Goal: Information Seeking & Learning: Learn about a topic

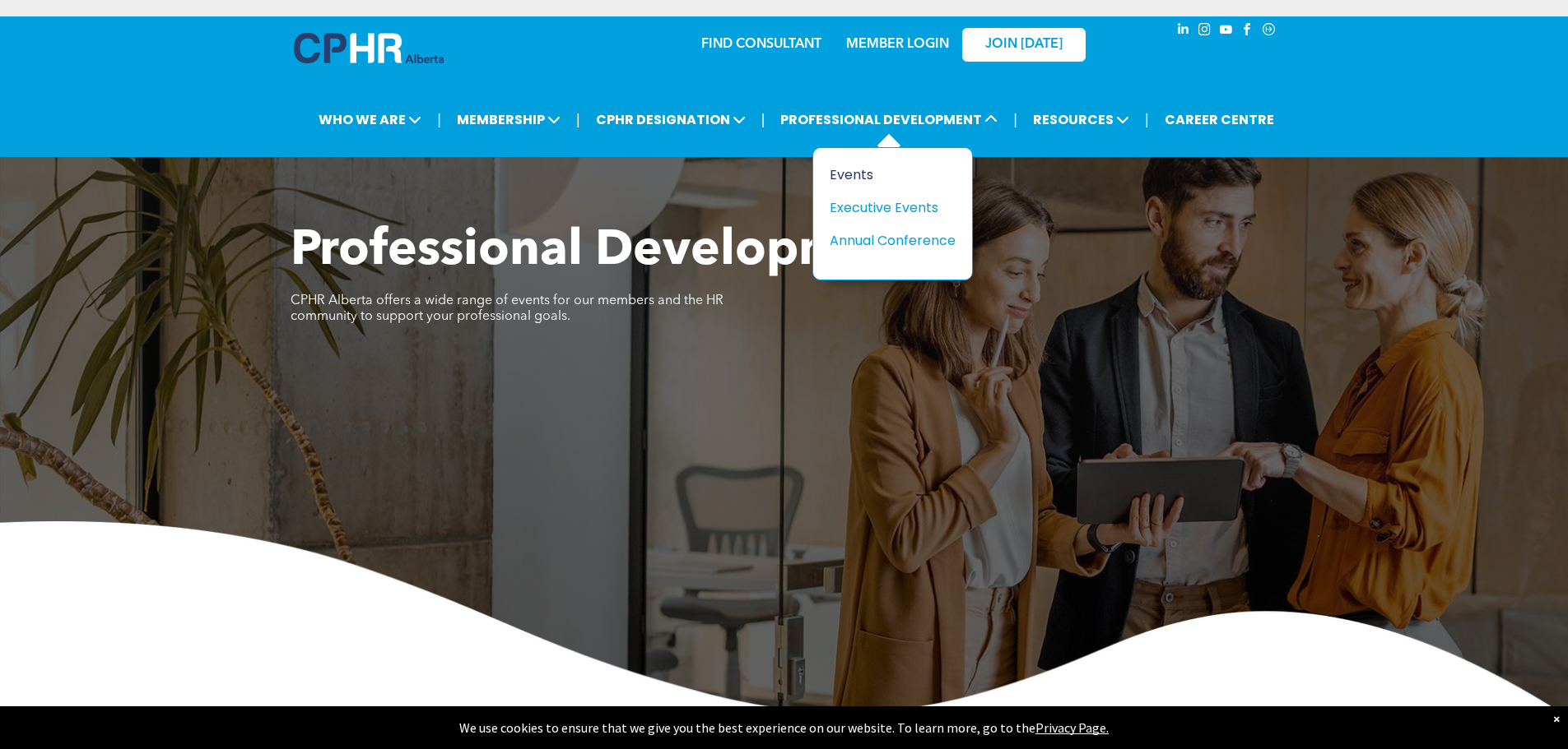
click at [863, 168] on div "Events" at bounding box center [886, 175] width 113 height 21
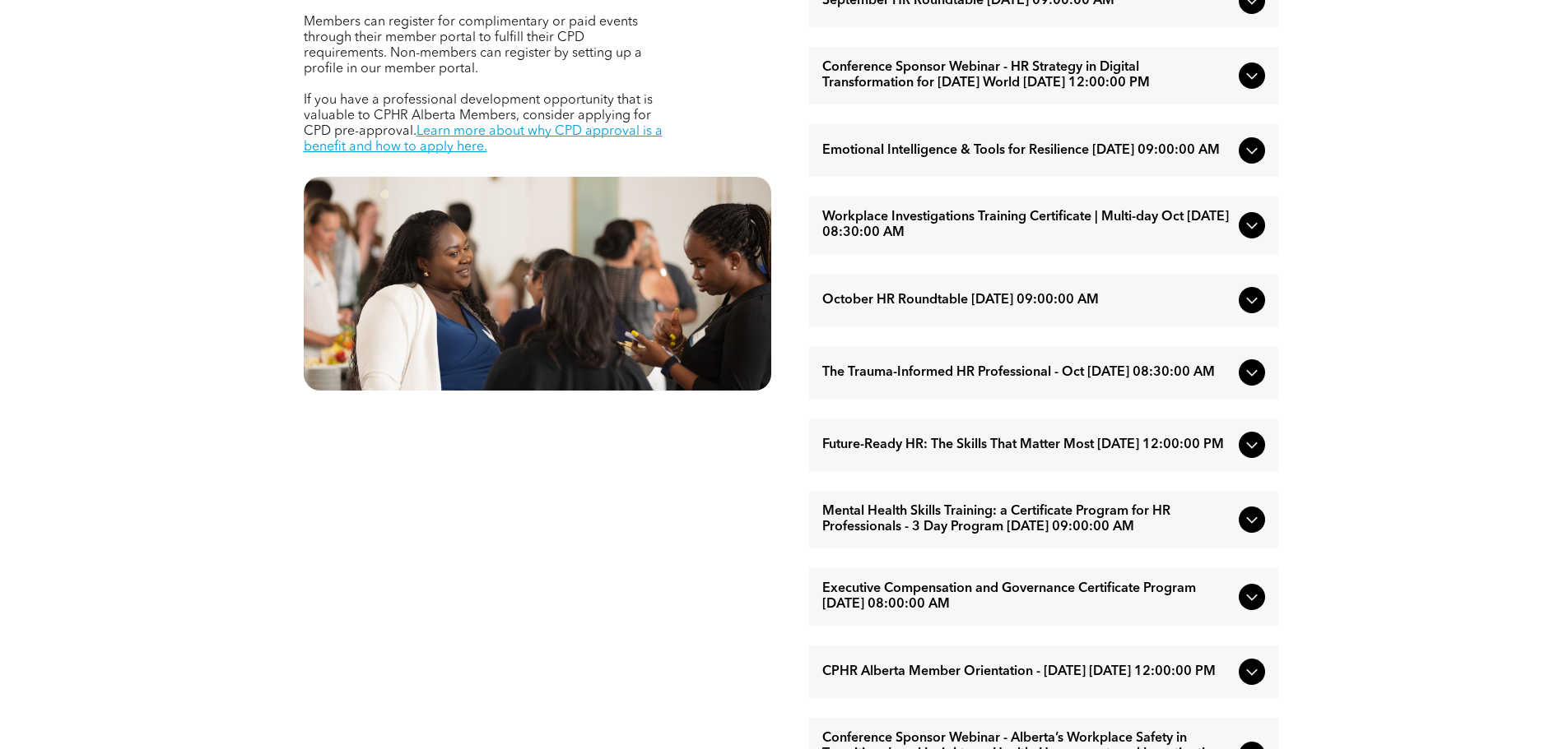
scroll to position [820, 0]
click at [1252, 85] on icon at bounding box center [1252, 75] width 20 height 20
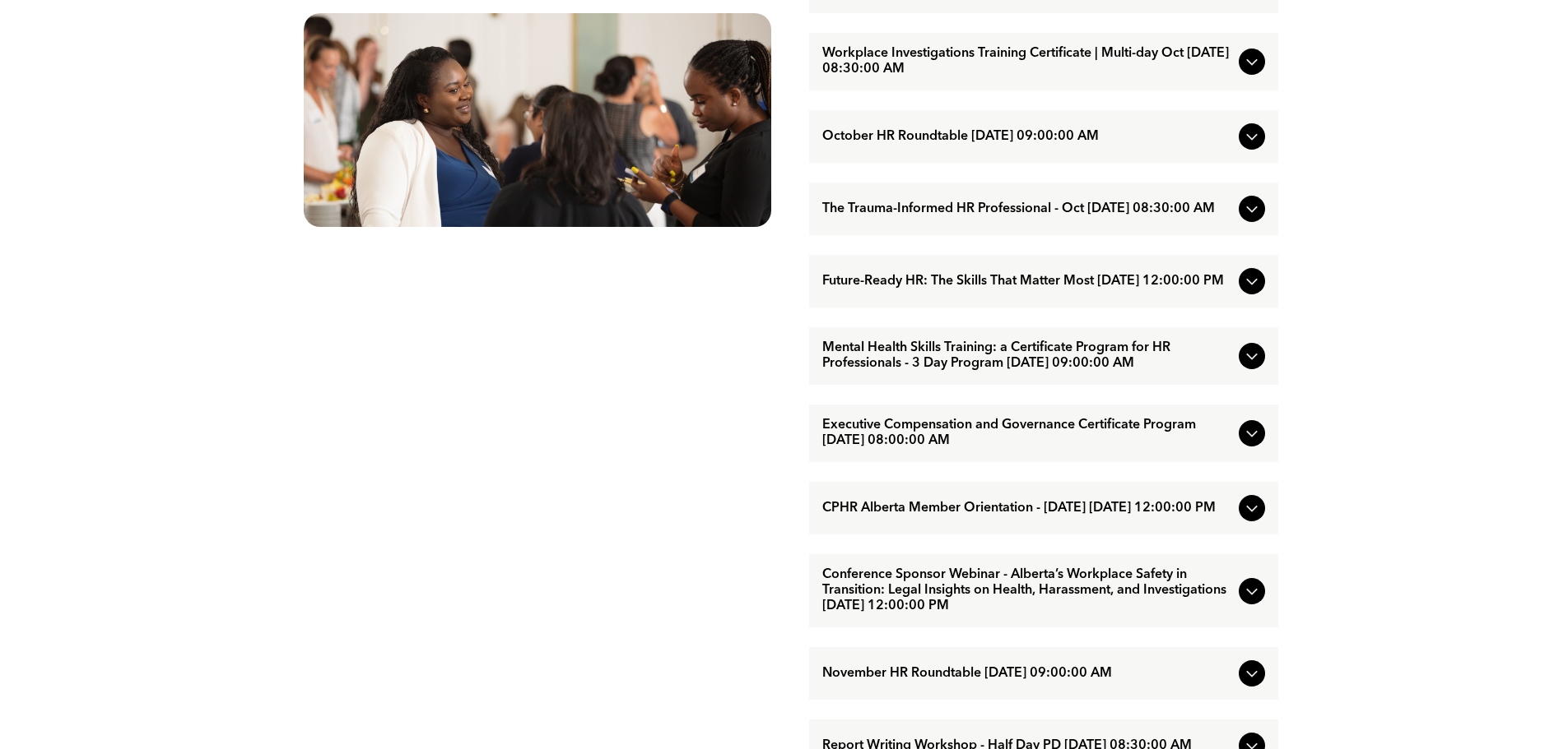
scroll to position [985, 0]
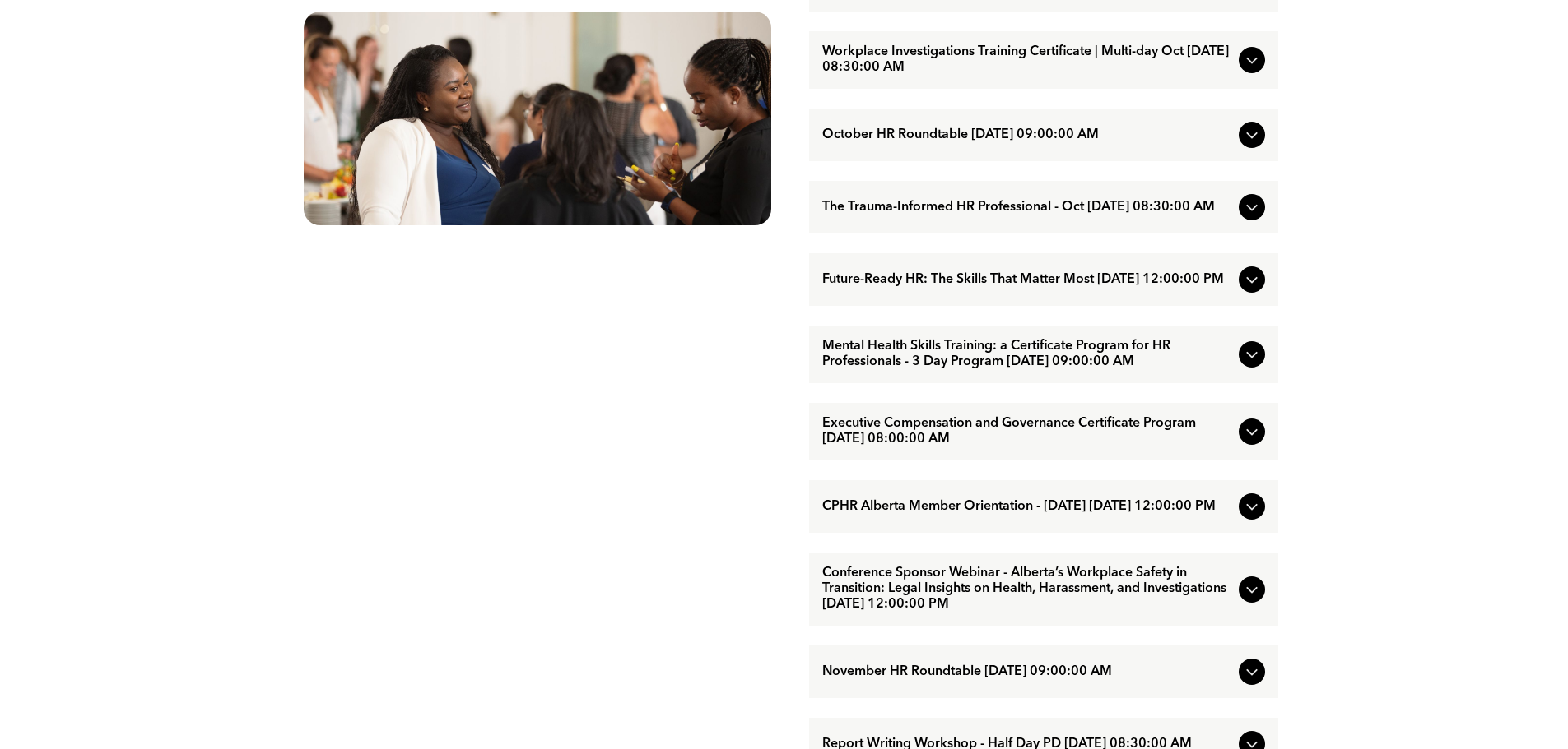
click at [1251, 290] on icon at bounding box center [1252, 280] width 20 height 20
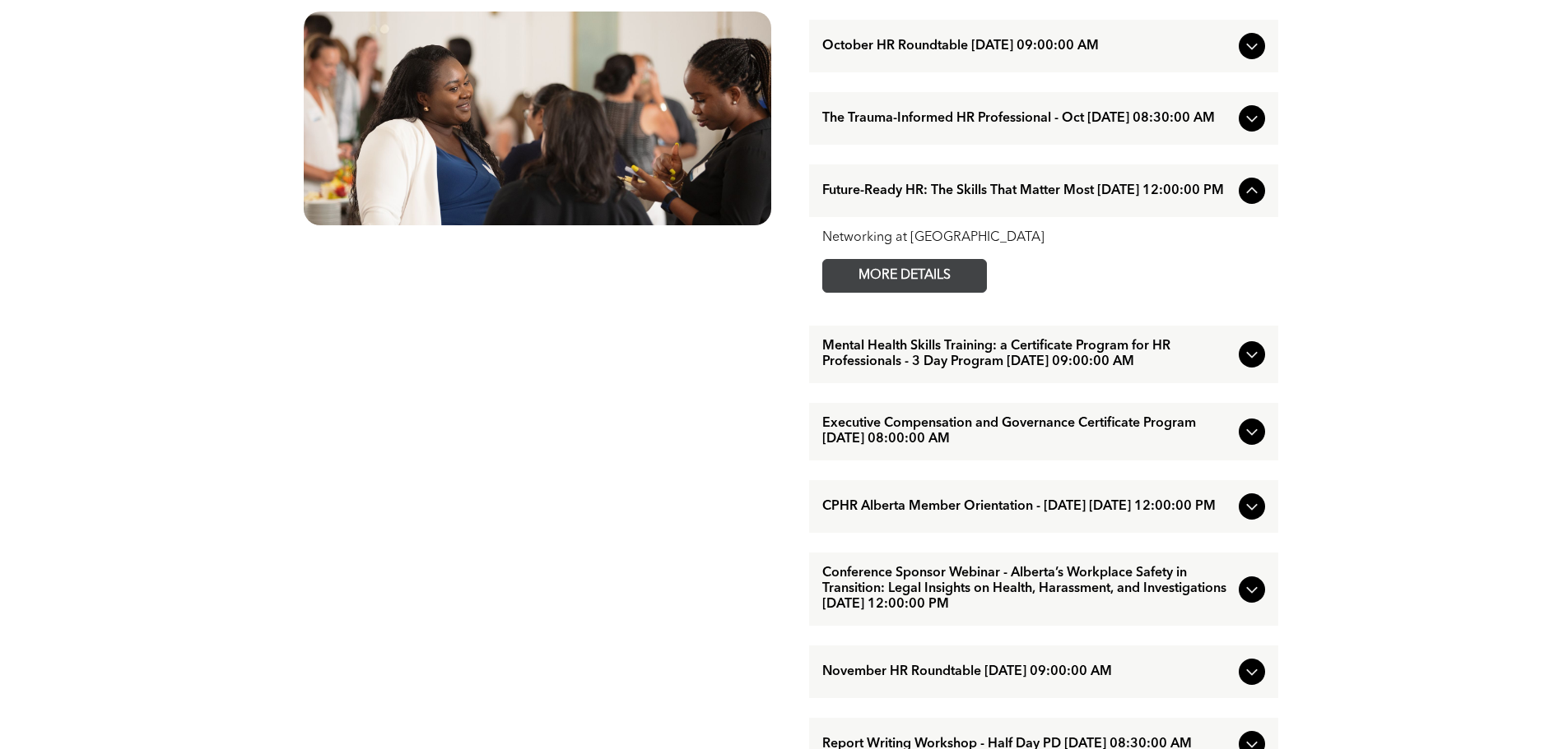
click at [927, 292] on span "MORE DETAILS" at bounding box center [904, 276] width 130 height 32
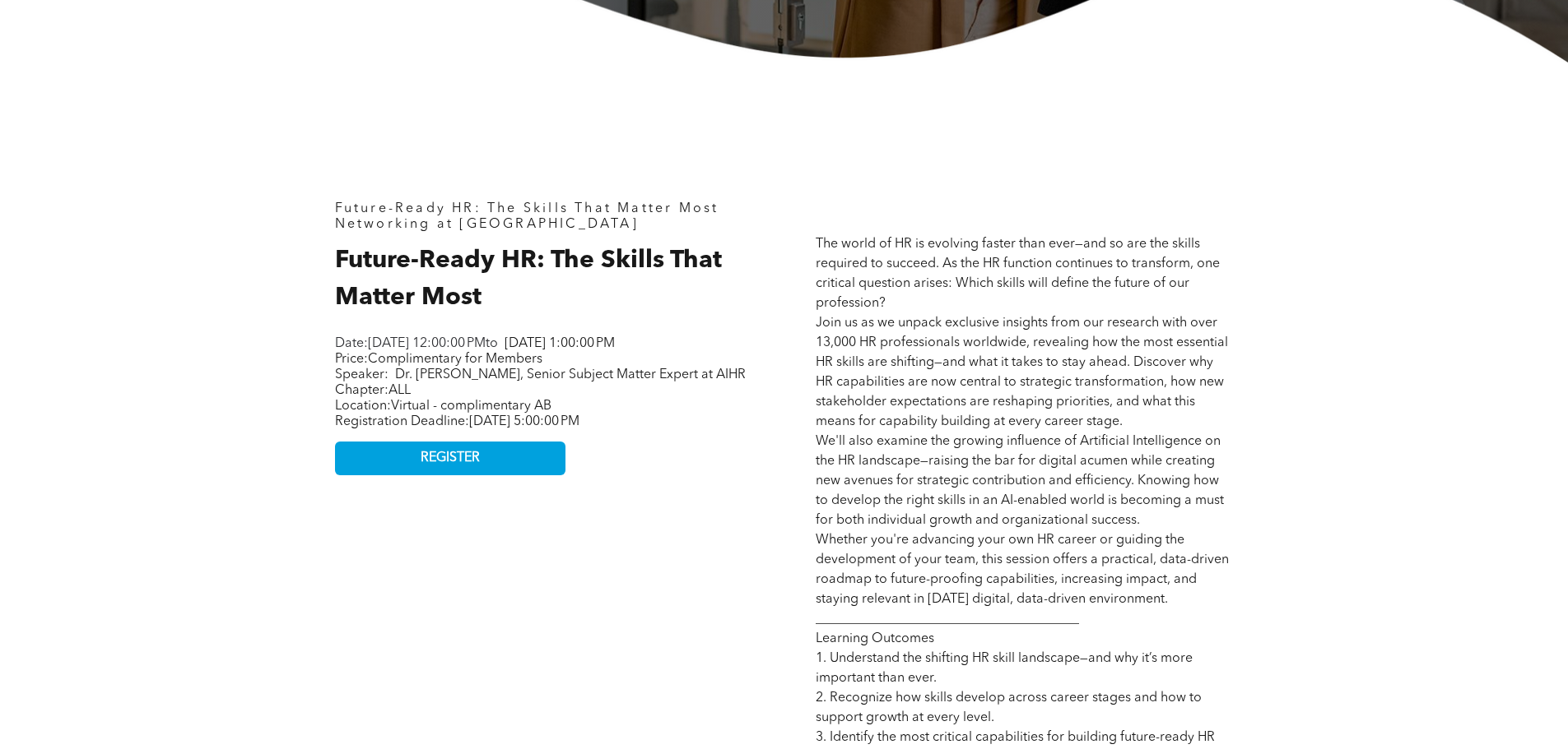
scroll to position [656, 0]
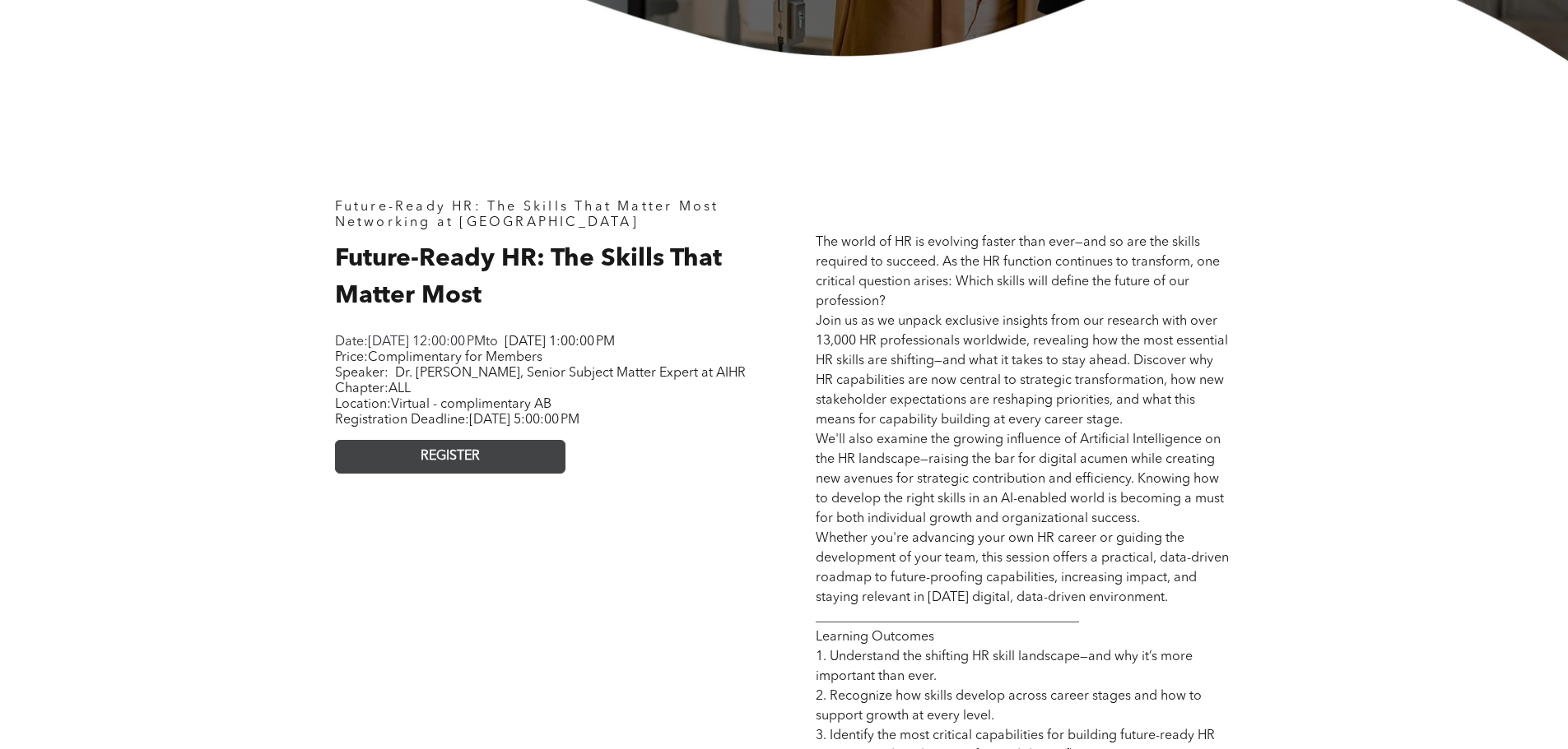
click at [434, 465] on span "REGISTER" at bounding box center [450, 456] width 59 height 15
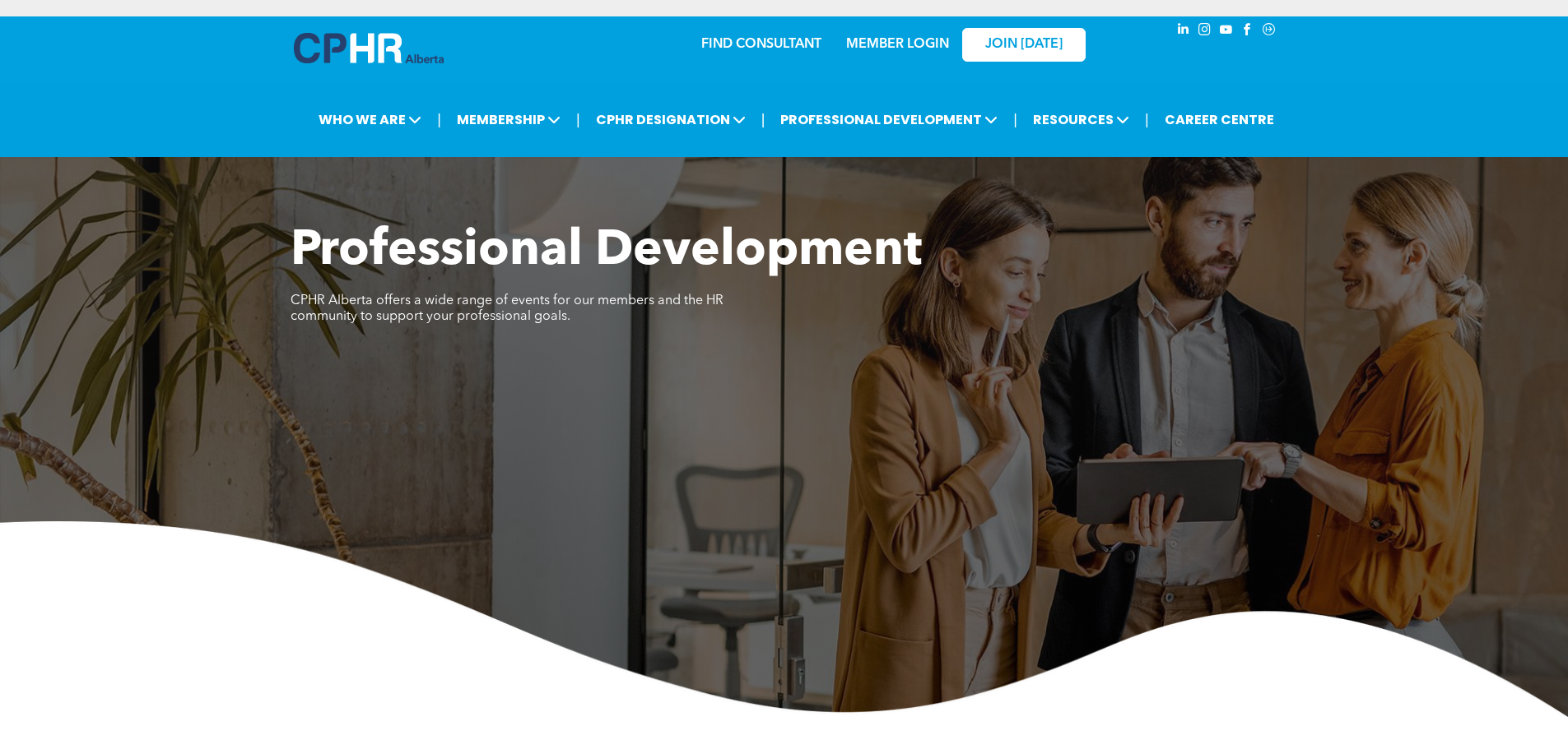
click at [868, 42] on link "MEMBER LOGIN" at bounding box center [897, 44] width 103 height 14
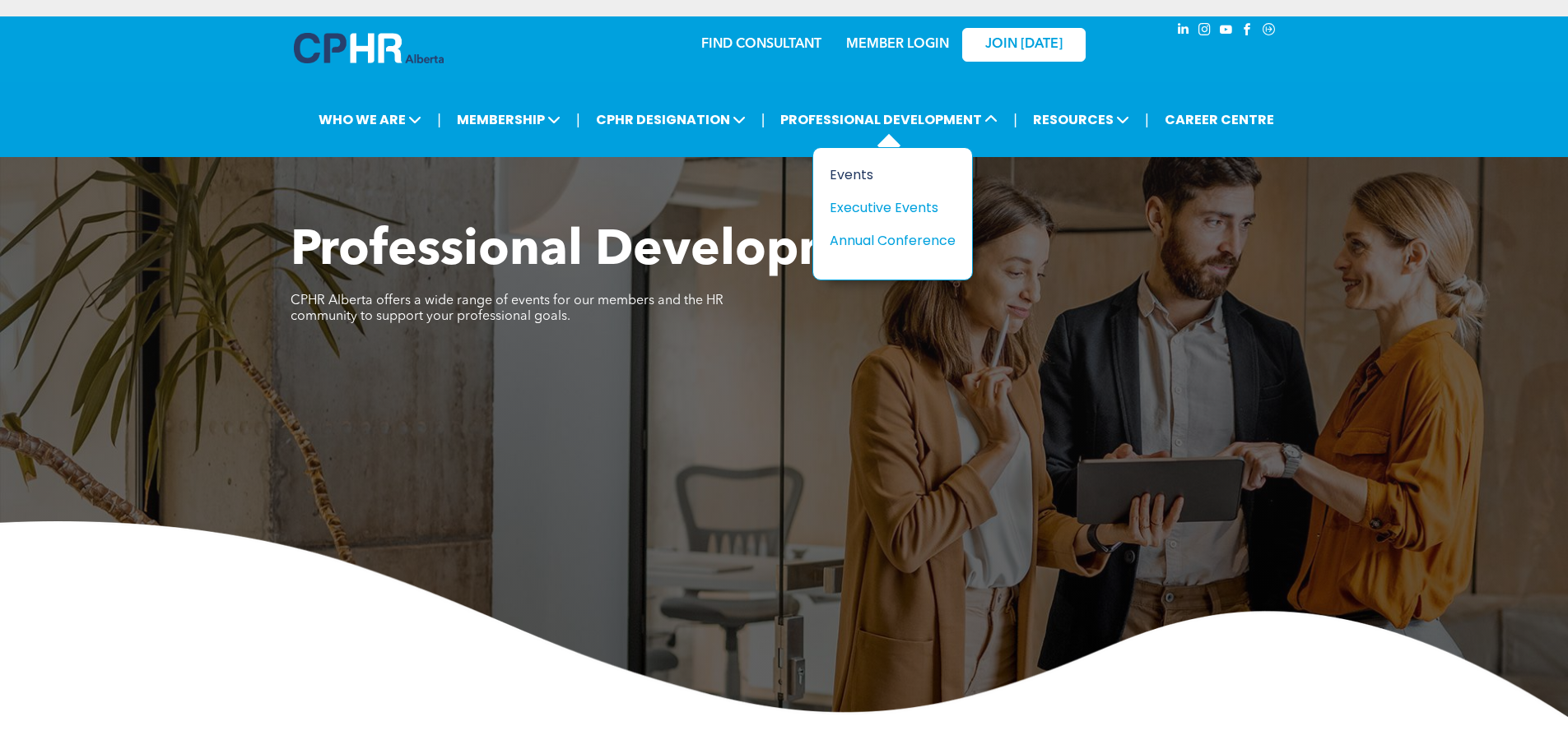
click at [867, 170] on div "Events" at bounding box center [886, 175] width 113 height 21
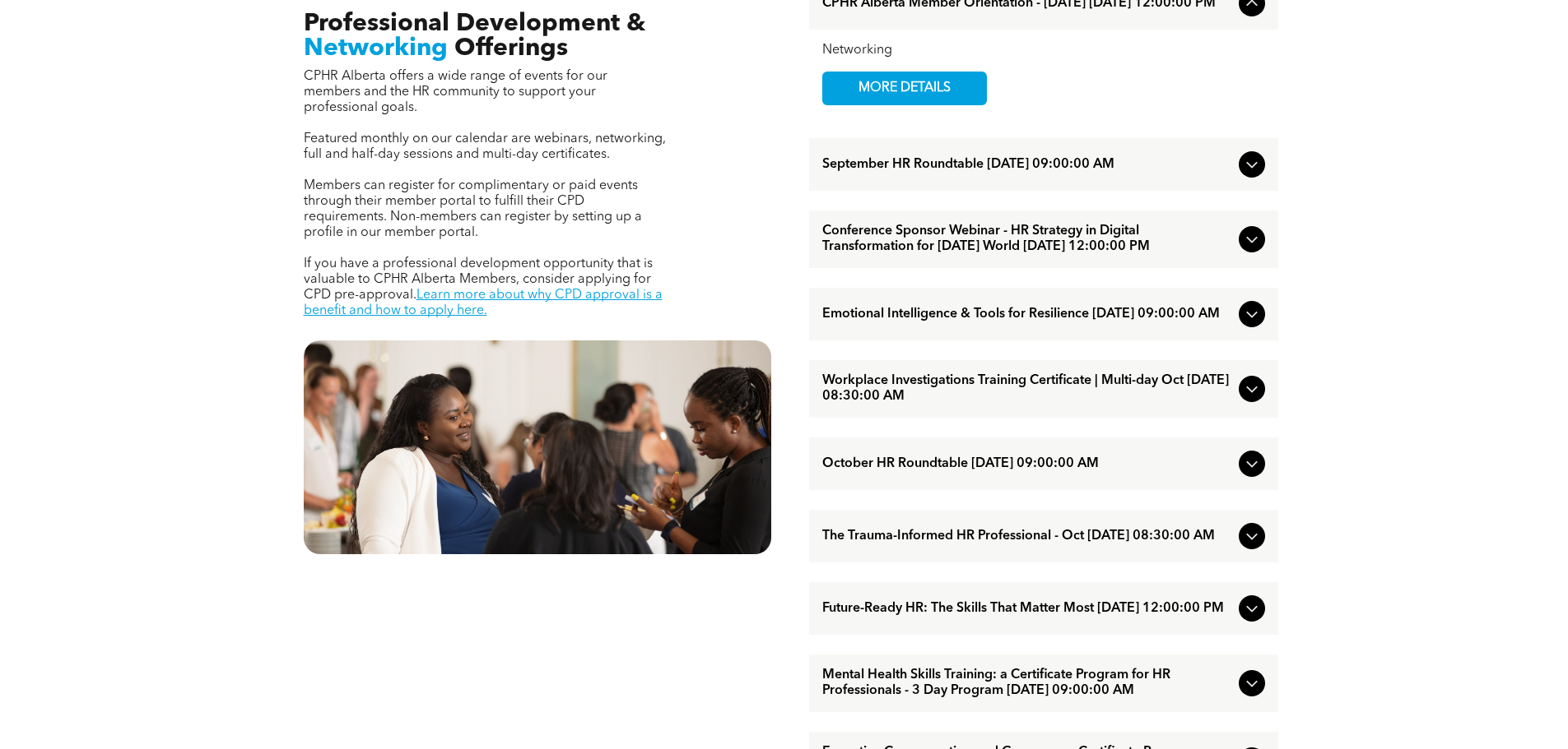
scroll to position [656, 0]
click at [943, 244] on span "Conference Sponsor Webinar - HR Strategy in Digital Transformation for [DATE] W…" at bounding box center [1027, 239] width 410 height 32
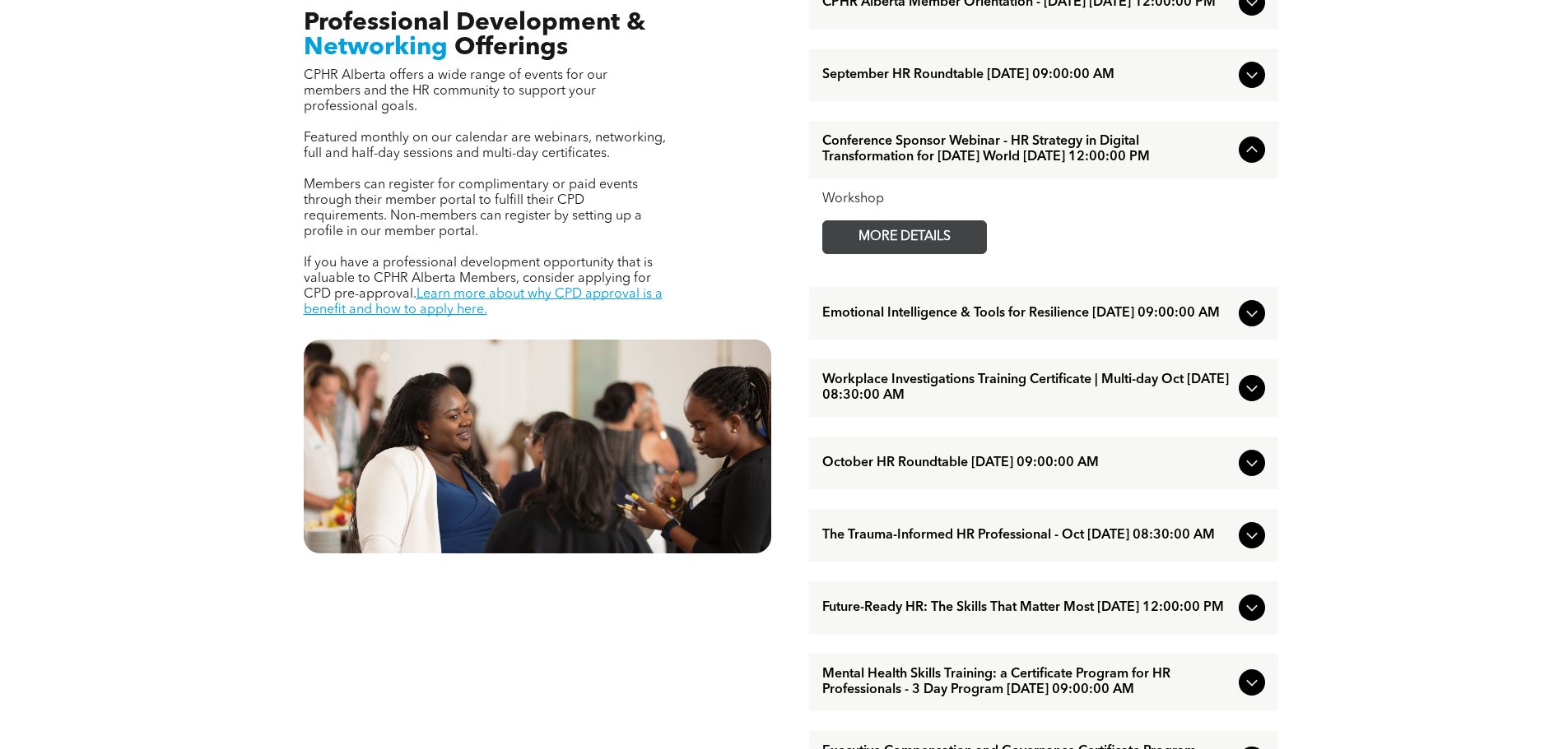
click at [924, 251] on span "MORE DETAILS" at bounding box center [904, 238] width 130 height 32
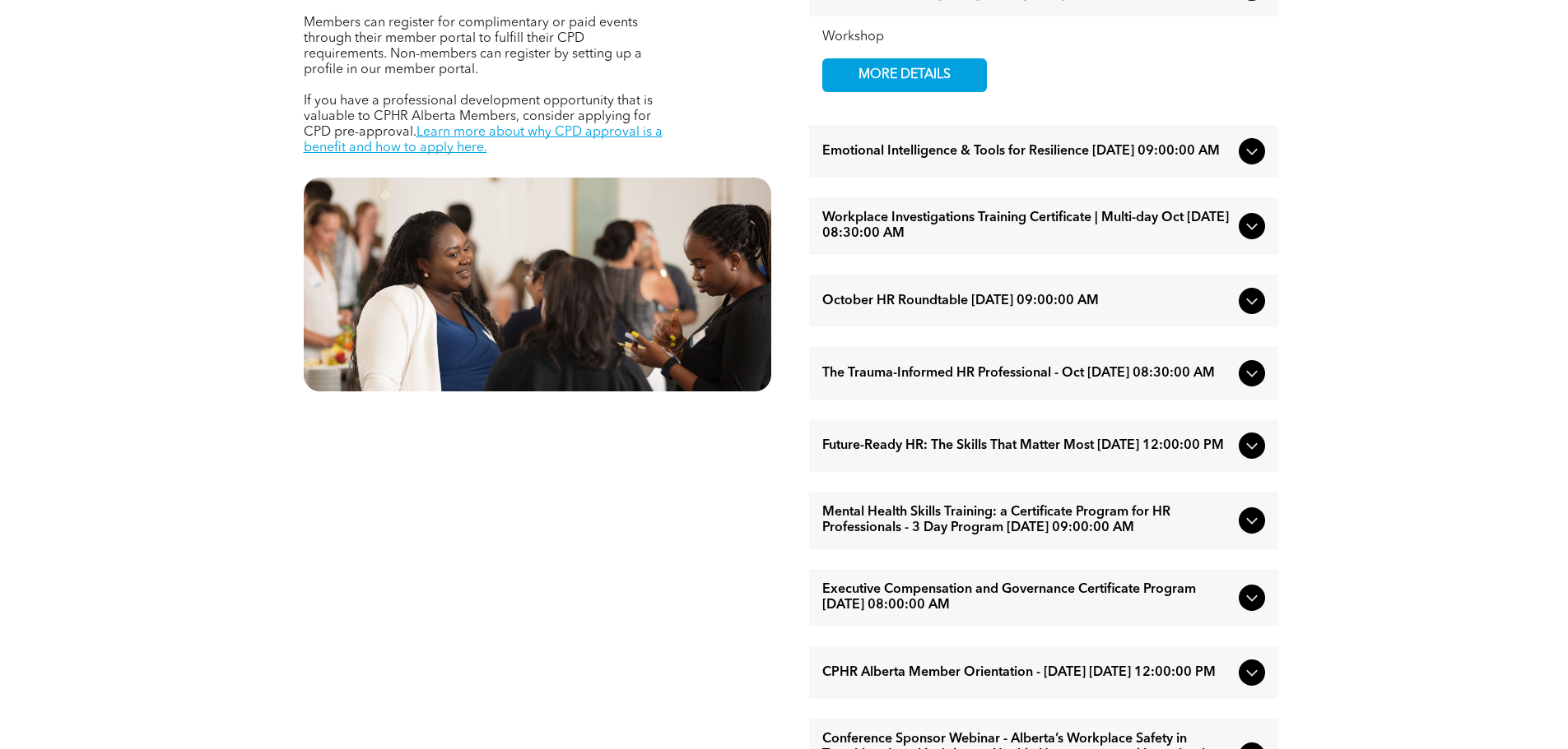
scroll to position [820, 0]
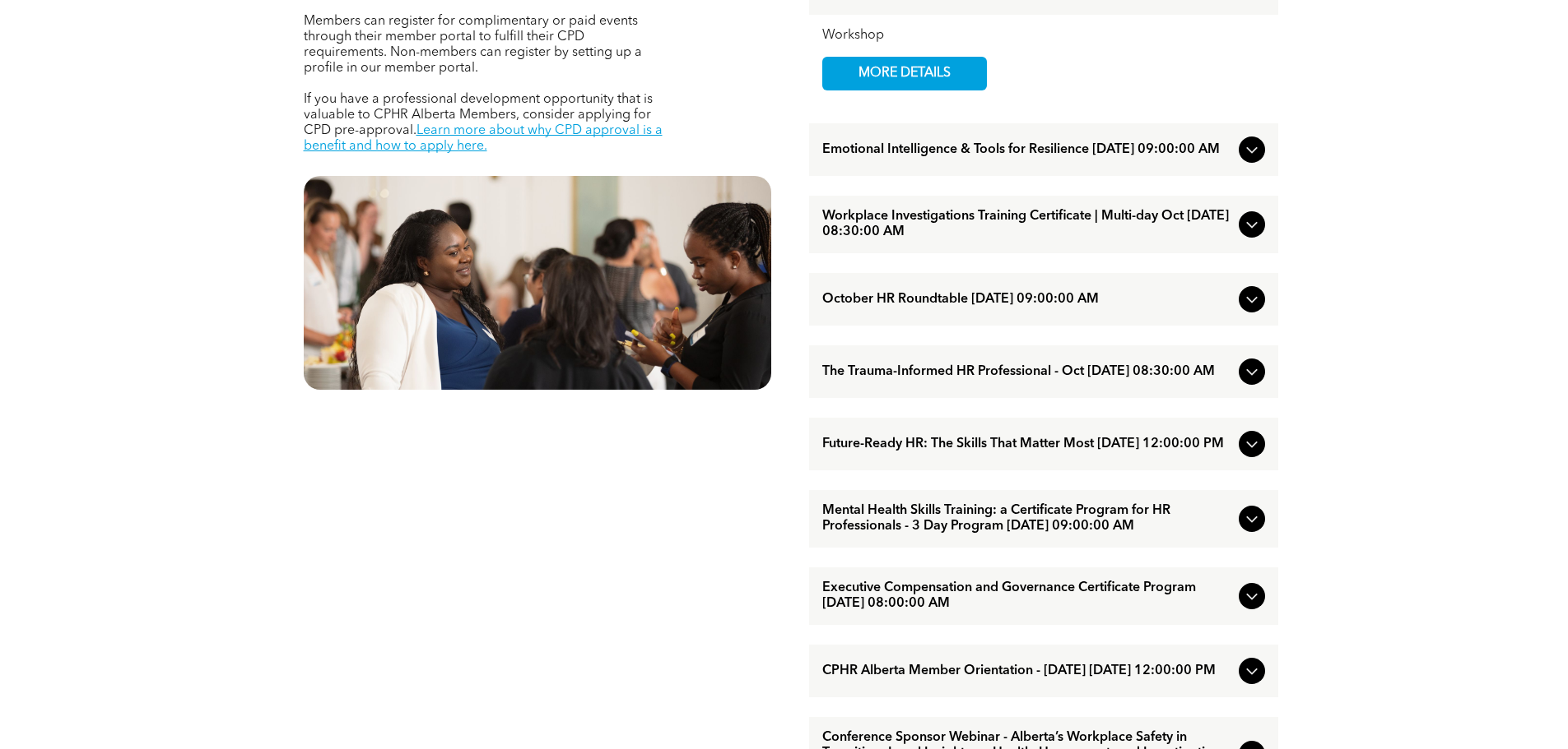
click at [846, 453] on span "Future-Ready HR: The Skills That Matter Most [DATE] 12:00:00 PM" at bounding box center [1027, 444] width 410 height 15
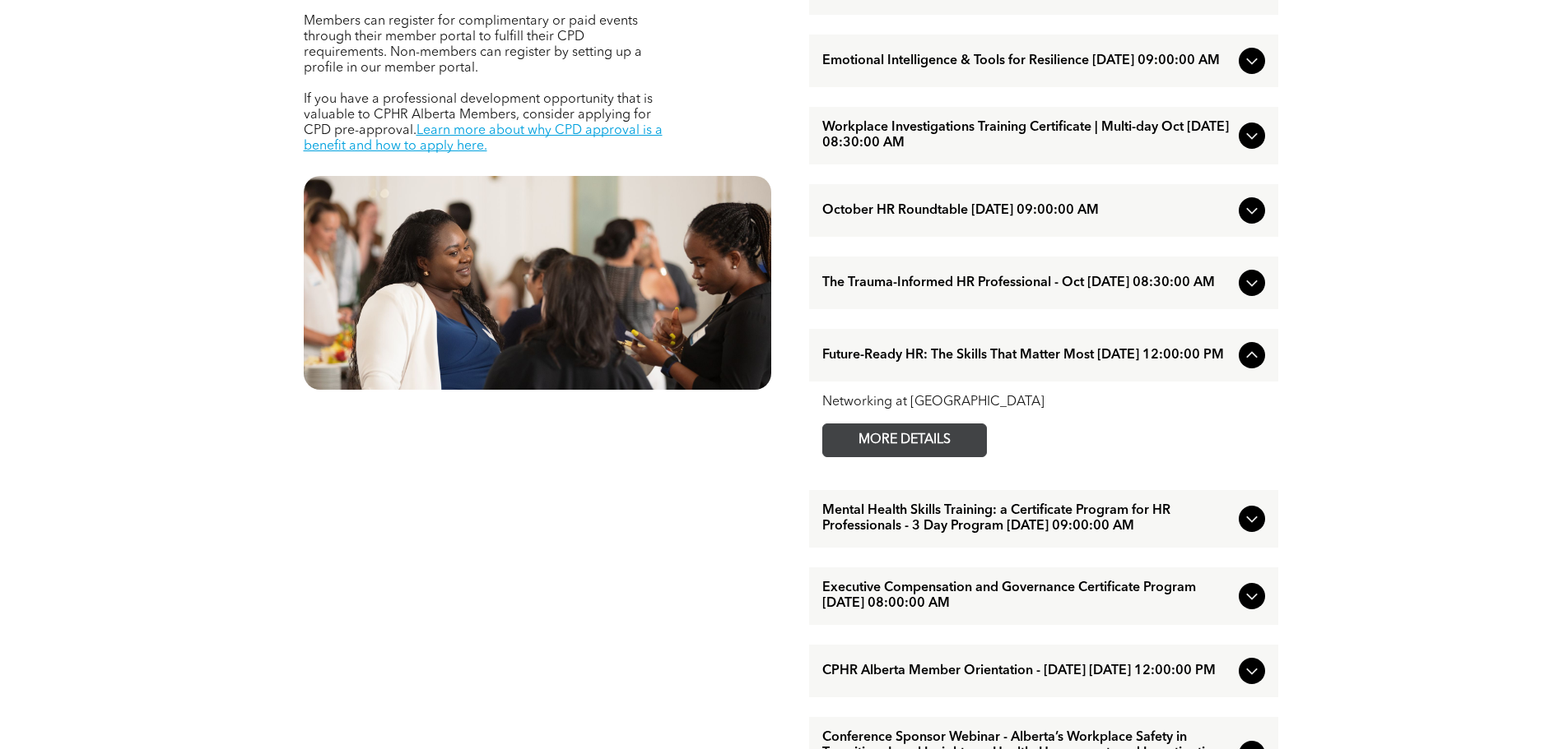
click at [846, 456] on span "MORE DETAILS" at bounding box center [904, 441] width 130 height 32
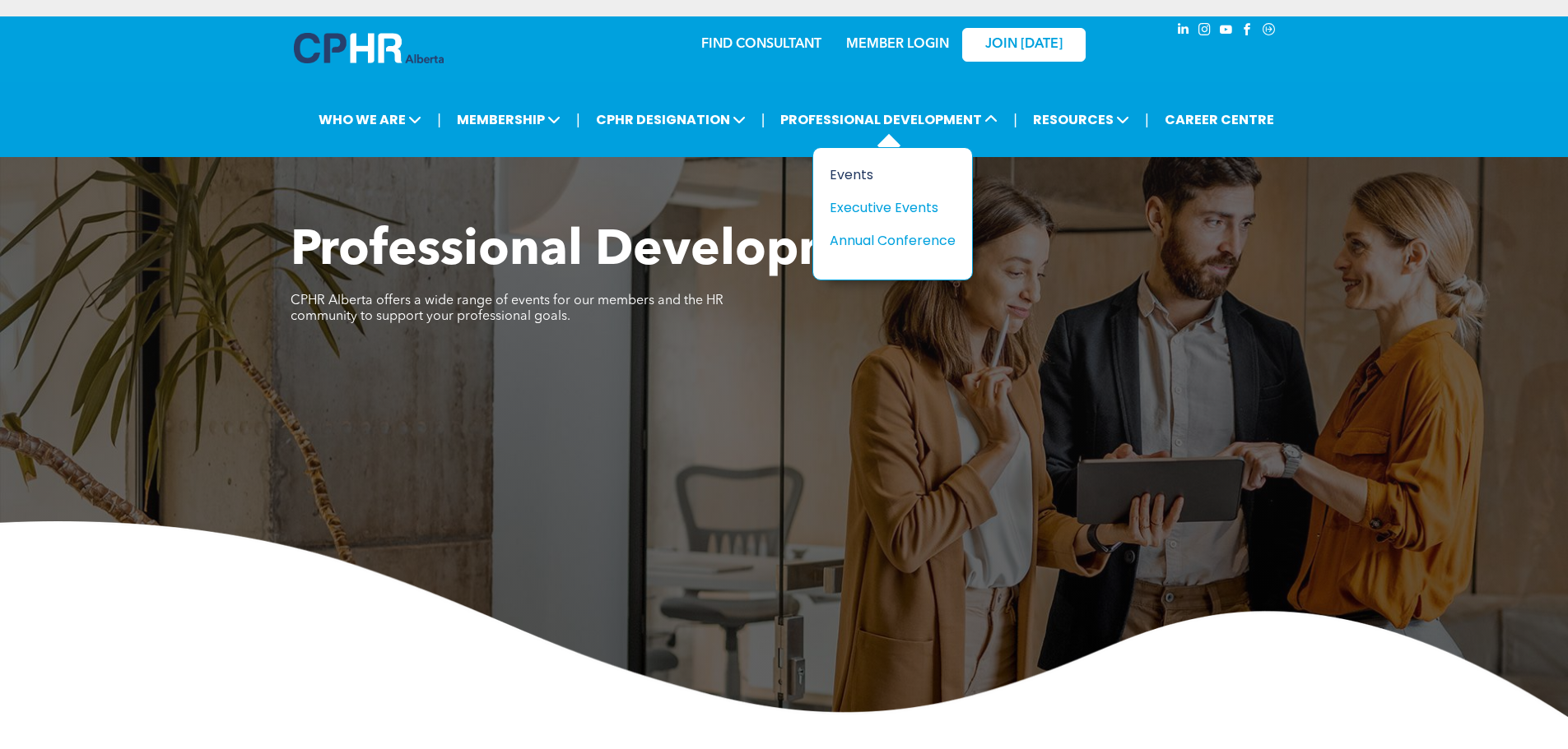
click at [872, 169] on div "Events" at bounding box center [886, 175] width 113 height 21
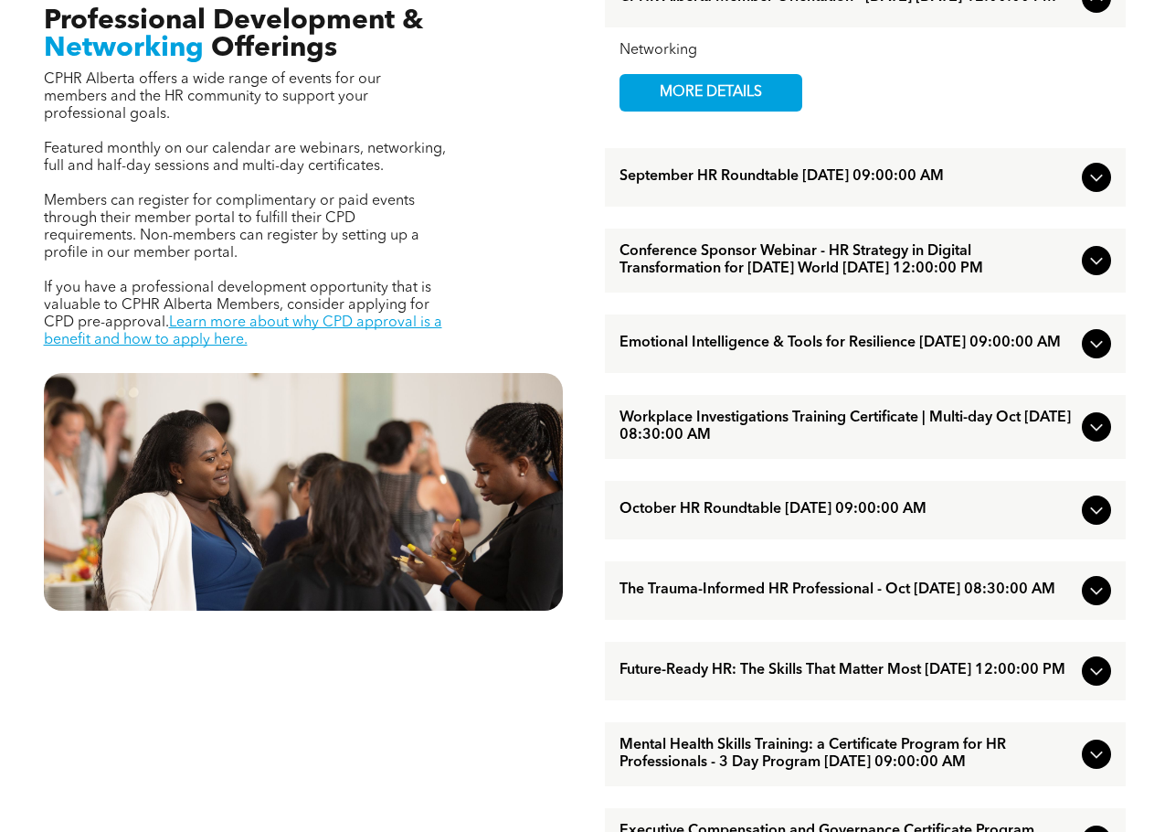
scroll to position [663, 0]
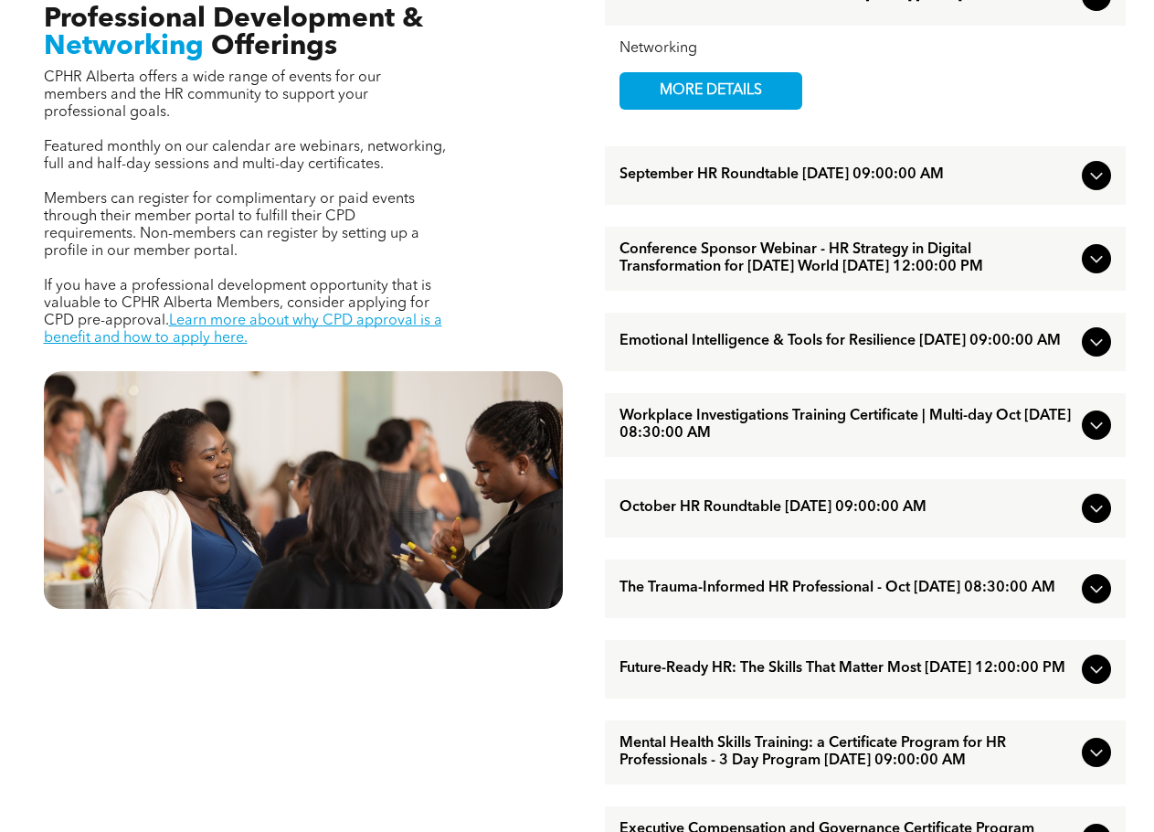
click at [1095, 265] on icon at bounding box center [1097, 259] width 22 height 22
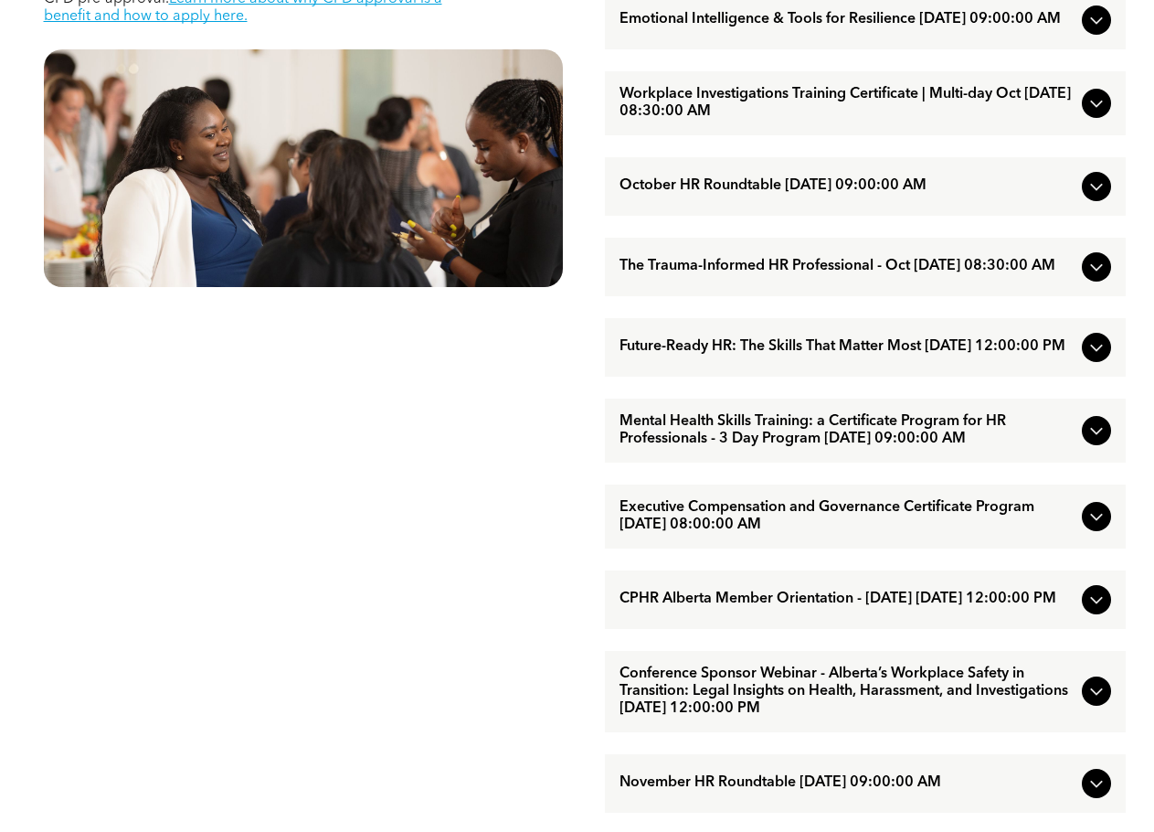
scroll to position [1028, 0]
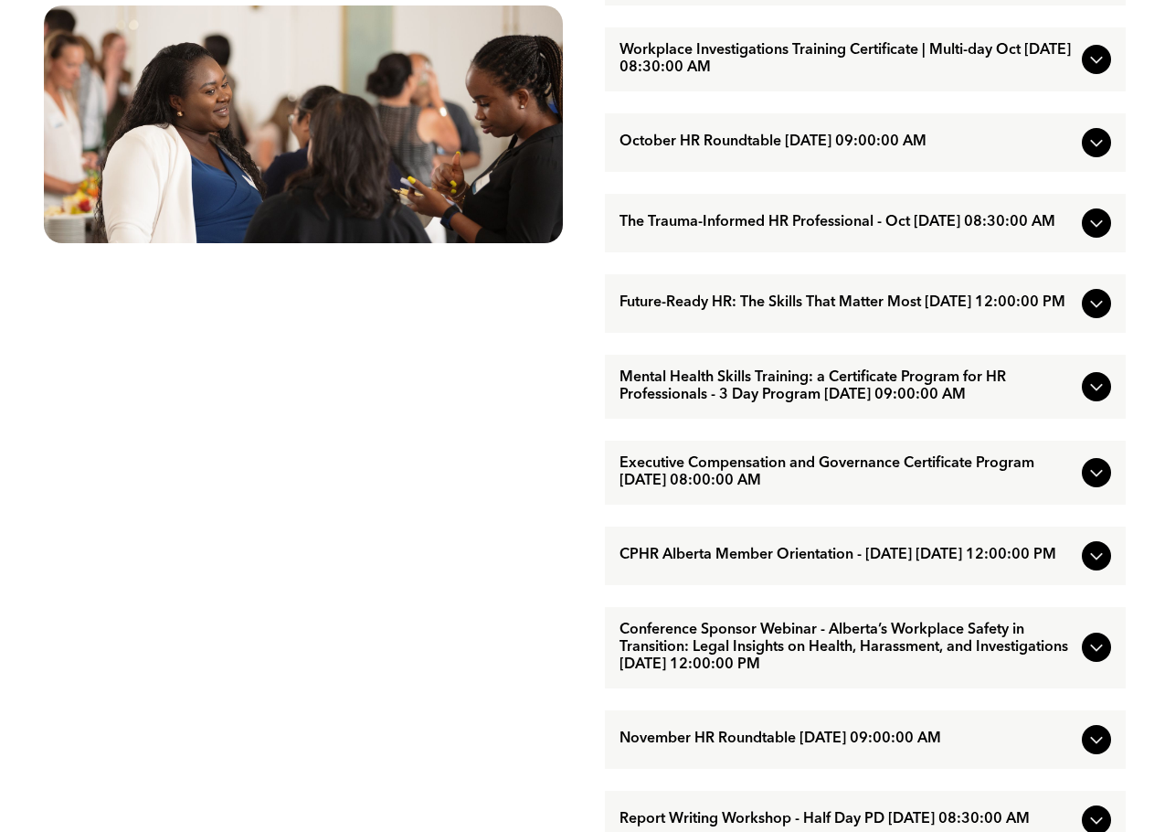
click at [1090, 658] on icon at bounding box center [1097, 647] width 22 height 22
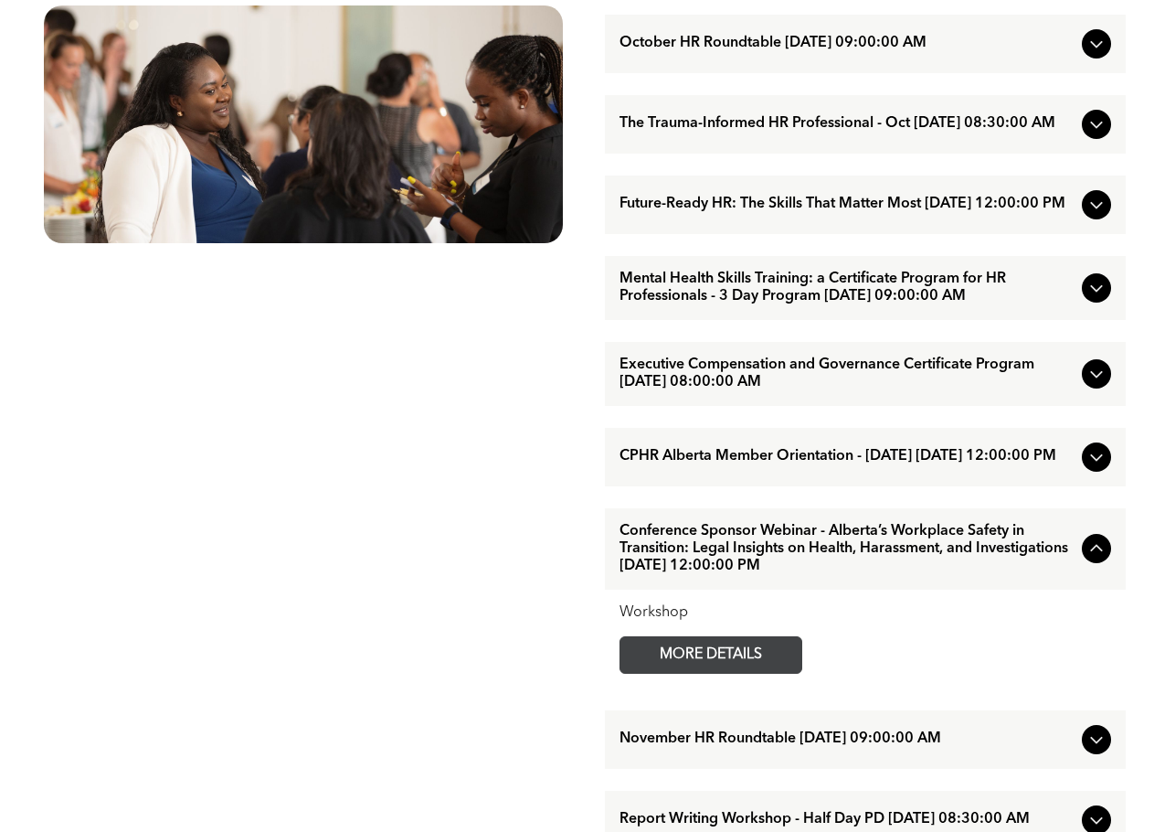
click at [771, 673] on span "MORE DETAILS" at bounding box center [711, 655] width 144 height 36
click at [1094, 216] on icon at bounding box center [1097, 205] width 22 height 22
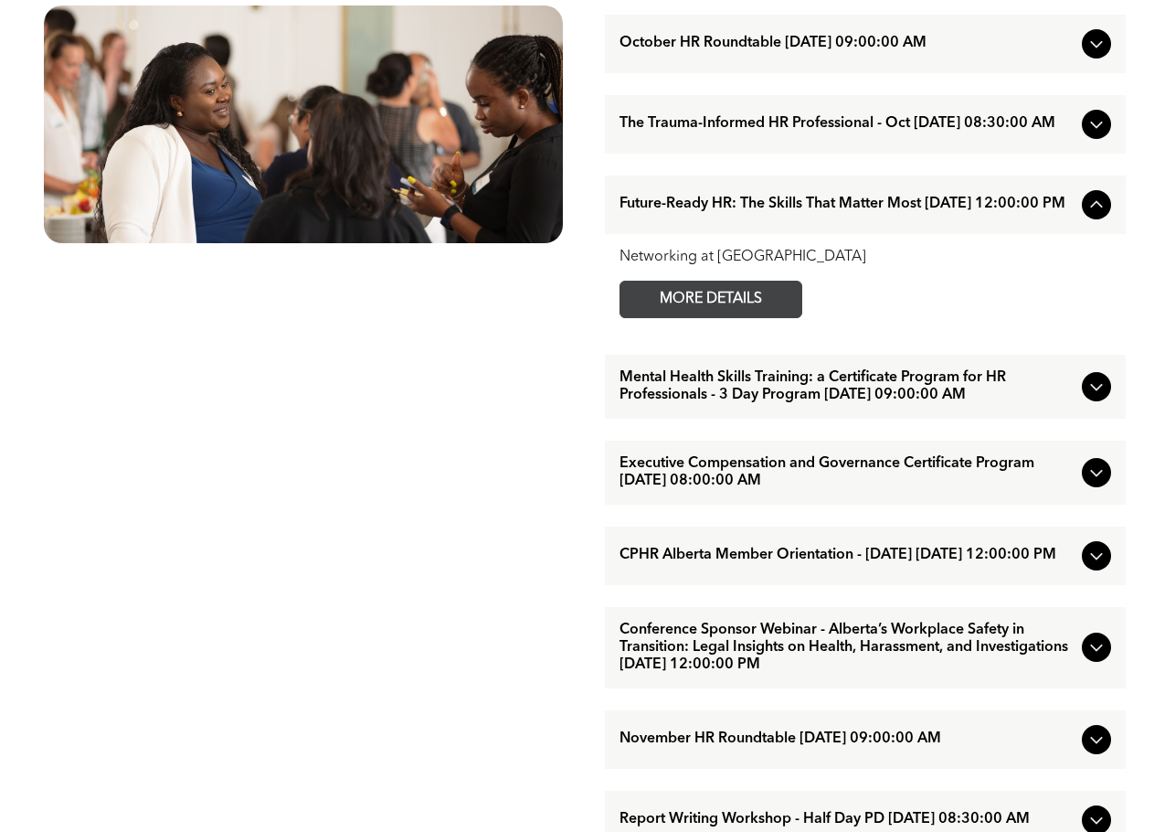
click at [722, 317] on span "MORE DETAILS" at bounding box center [711, 299] width 144 height 36
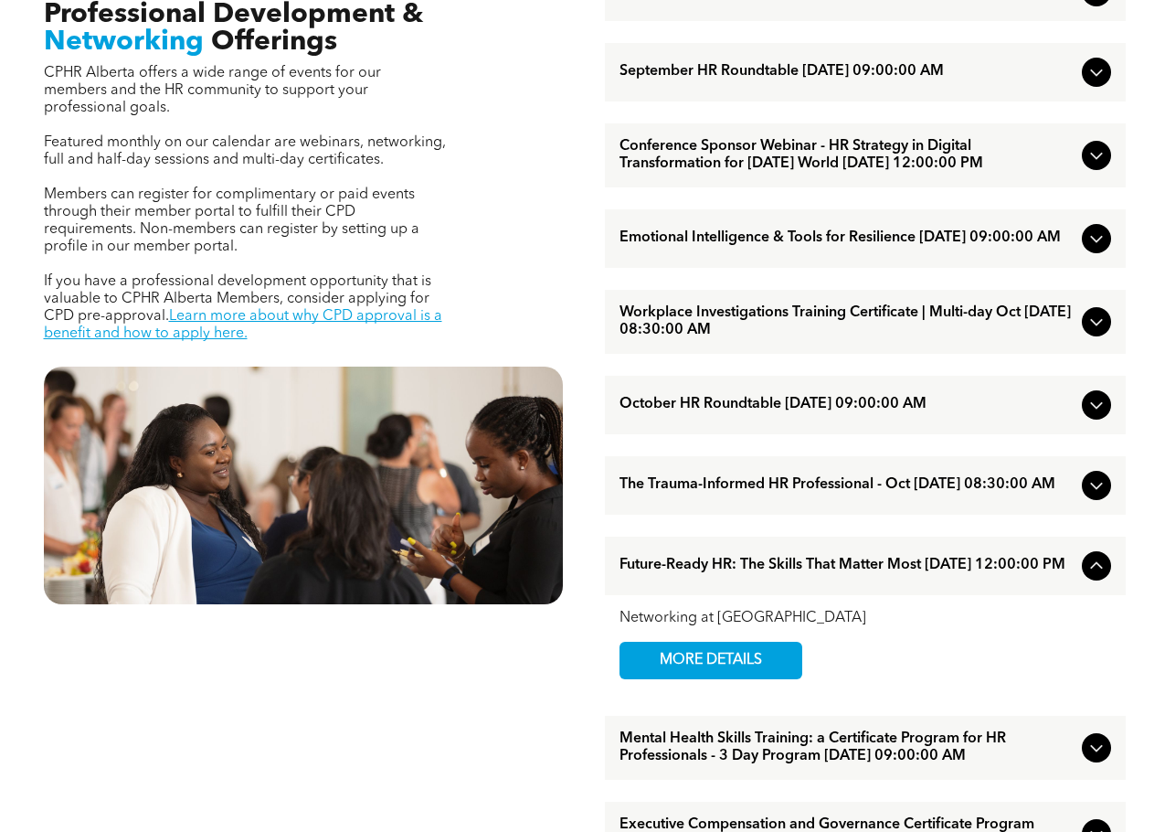
scroll to position [665, 0]
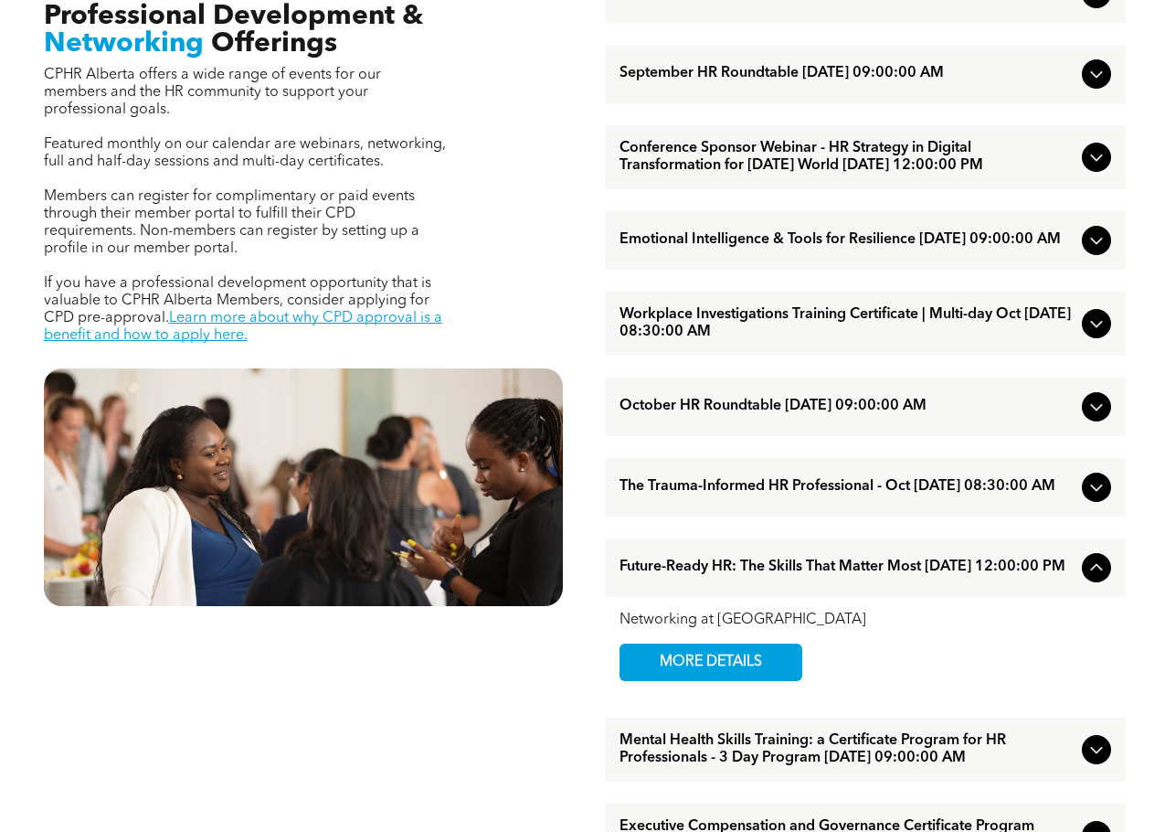
click at [1097, 167] on icon at bounding box center [1097, 157] width 22 height 22
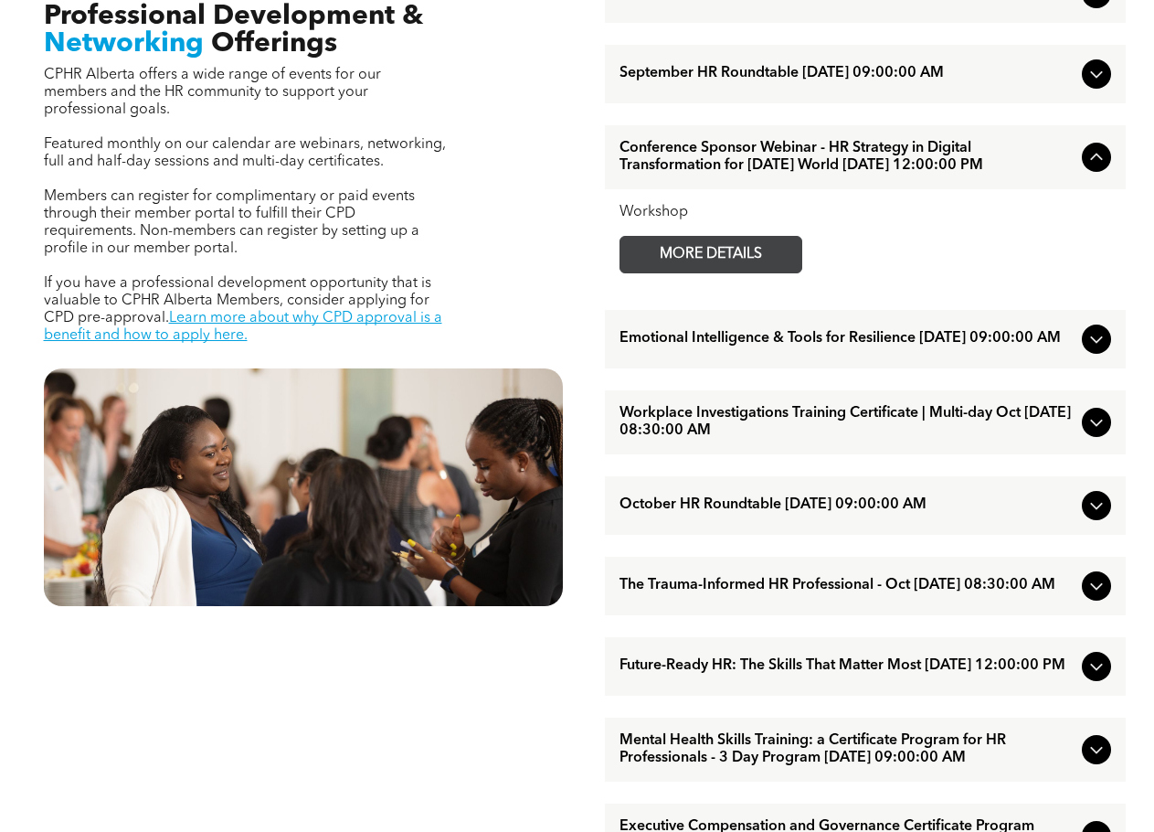
click at [682, 272] on span "MORE DETAILS" at bounding box center [711, 255] width 144 height 36
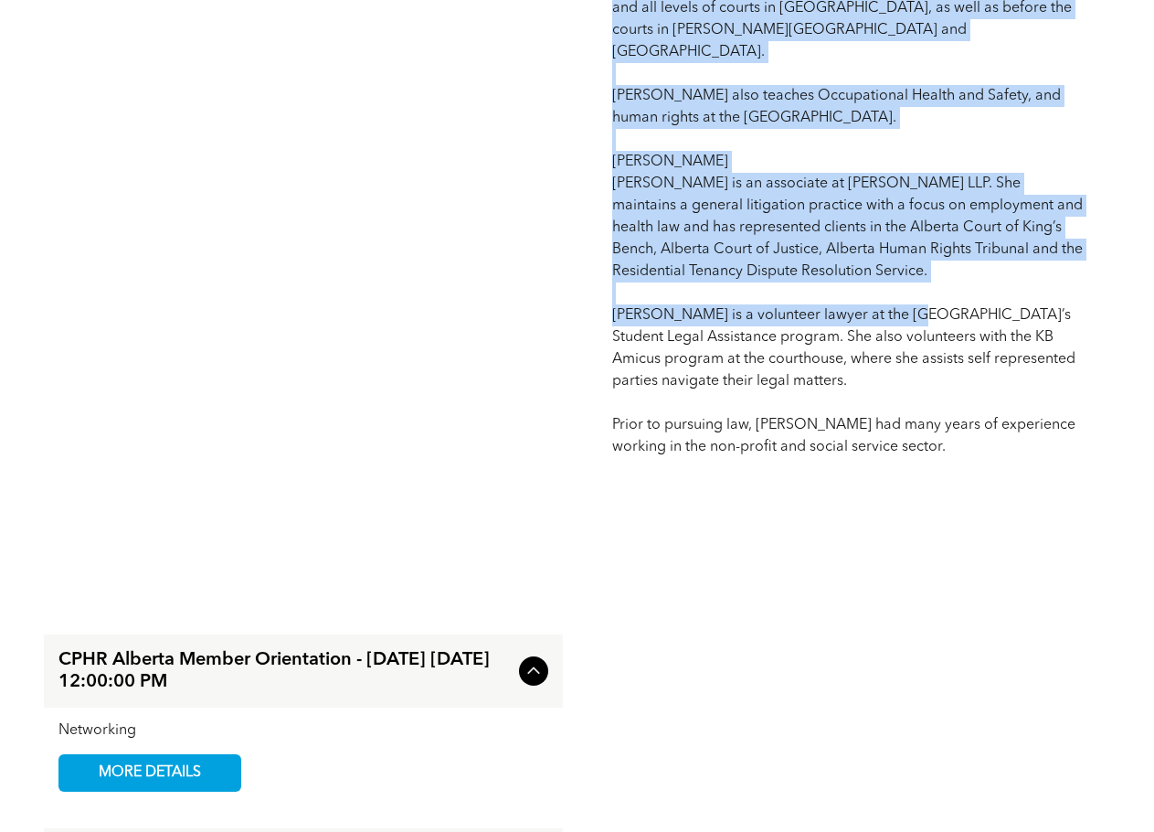
scroll to position [2012, 0]
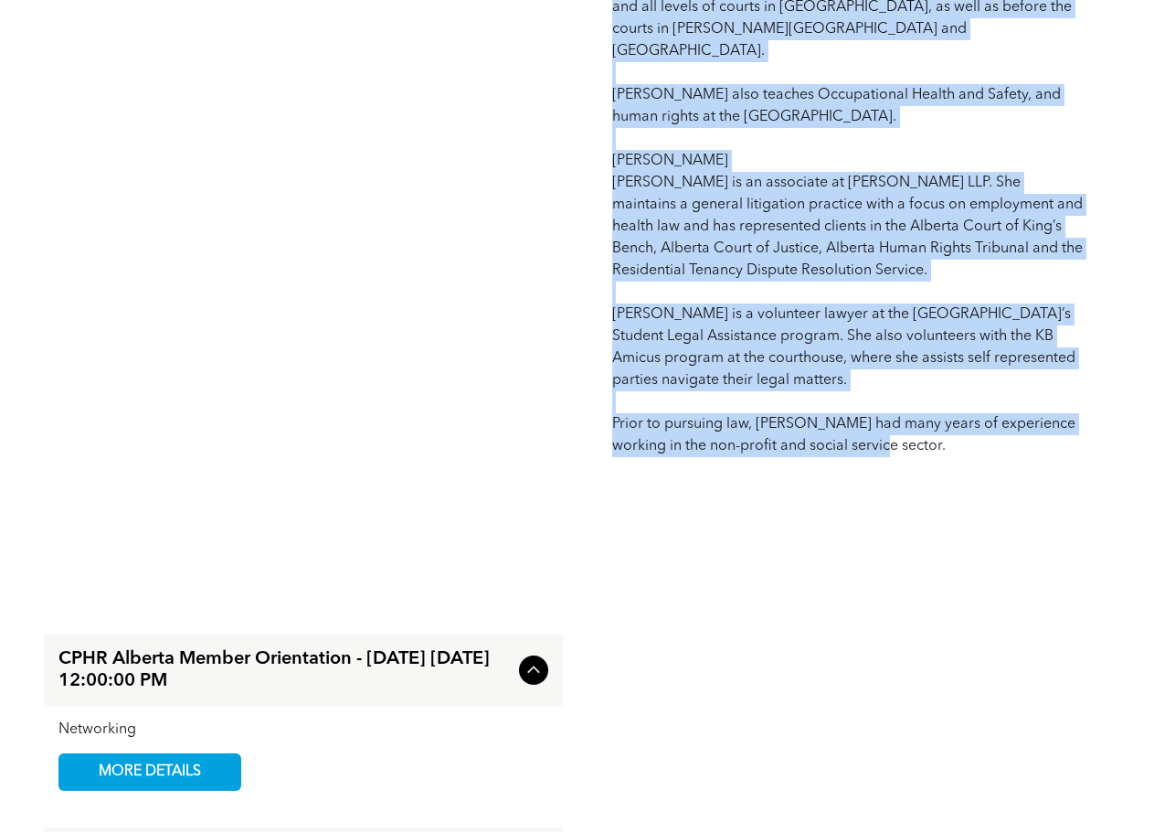
drag, startPoint x: 599, startPoint y: 147, endPoint x: 896, endPoint y: 383, distance: 379.2
copy span "Loremipsum: Dolor Sitame con Adipisci | Elitsed Doeiusmod TEM: # 4 (Inci utlabo…"
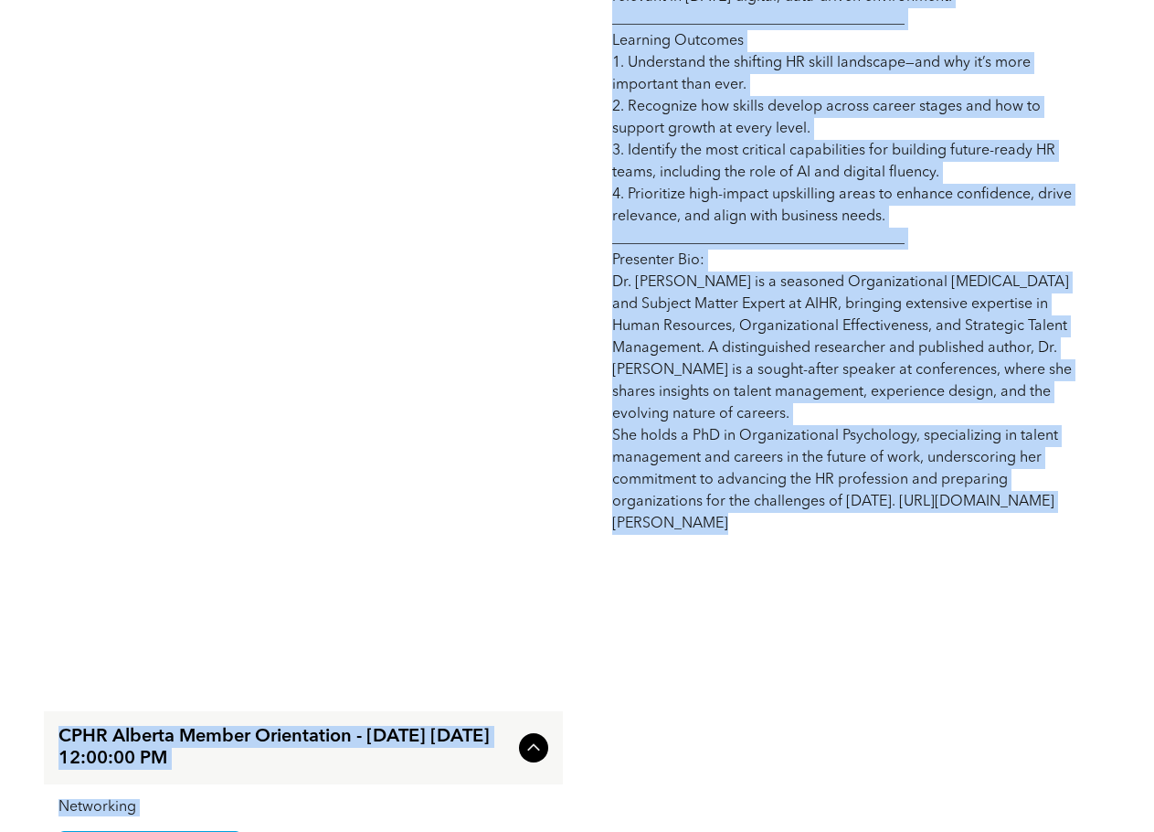
scroll to position [1278, 0]
drag, startPoint x: 613, startPoint y: 332, endPoint x: 996, endPoint y: 526, distance: 429.5
click at [996, 526] on p "The world of HR is evolving faster than ever—and so are the skills required to …" at bounding box center [849, 62] width 475 height 943
copy span "The world of HR is evolving faster than ever—and so are the skills required to …"
click at [232, 134] on div "Future-Ready HR: The Skills That Matter Most Networking at Noon Future-Ready HR…" at bounding box center [304, 44] width 504 height 1010
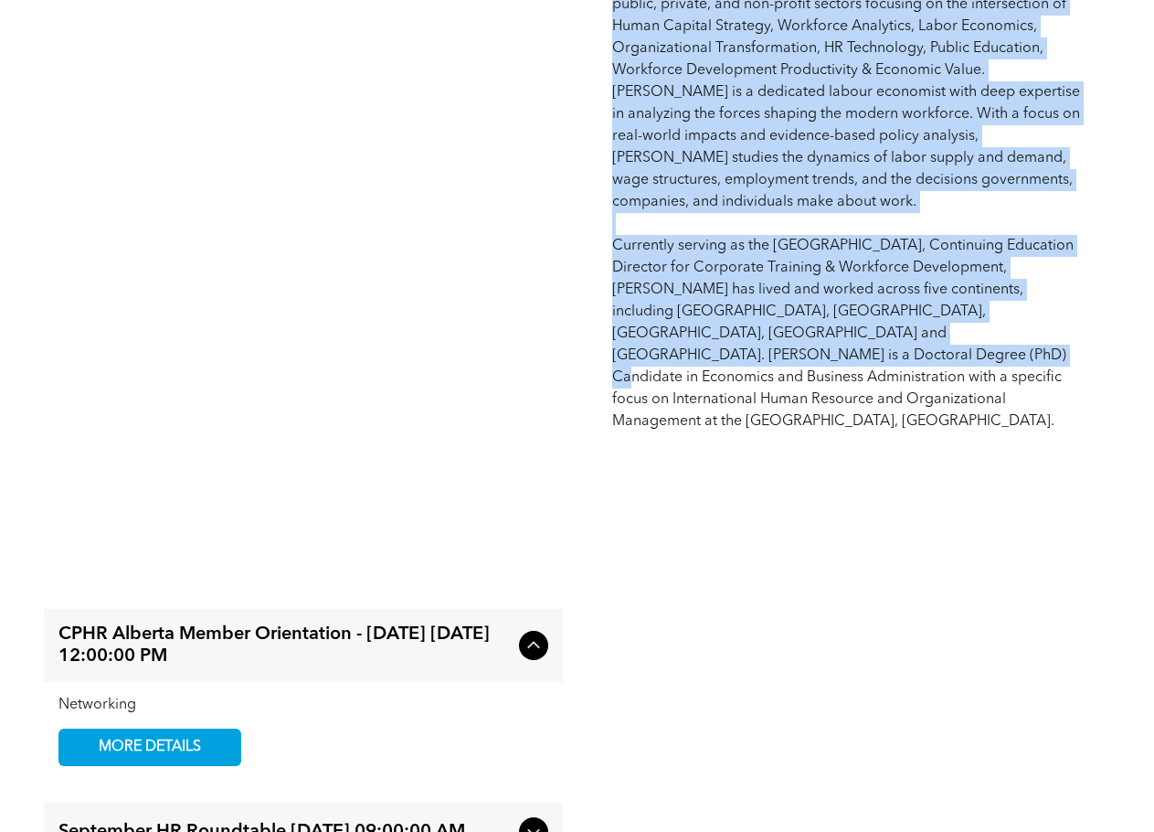
scroll to position [1643, 0]
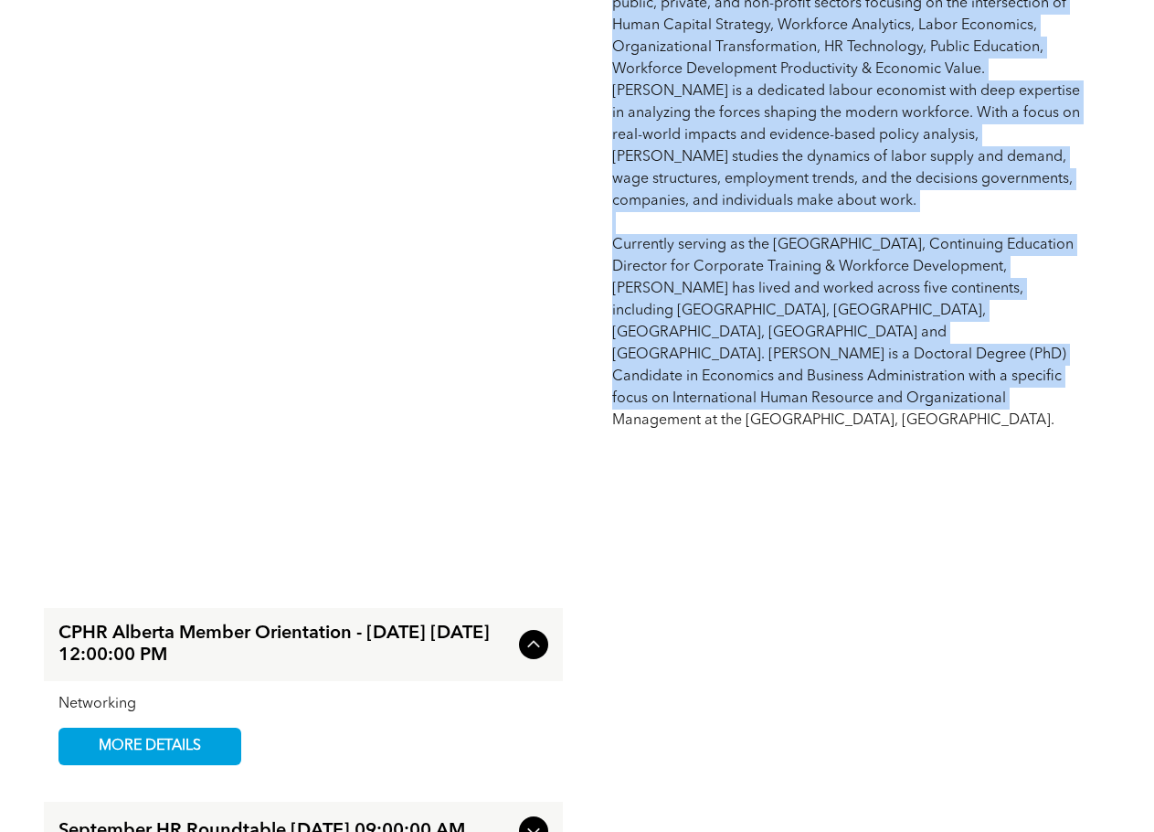
drag, startPoint x: 602, startPoint y: 147, endPoint x: 1054, endPoint y: 368, distance: 502.7
copy span "Loremipsum: DO Sitametcon adi Elitseddo | Eiusmodtem | Incididuntutla Etdolo ma…"
